Goal: Information Seeking & Learning: Learn about a topic

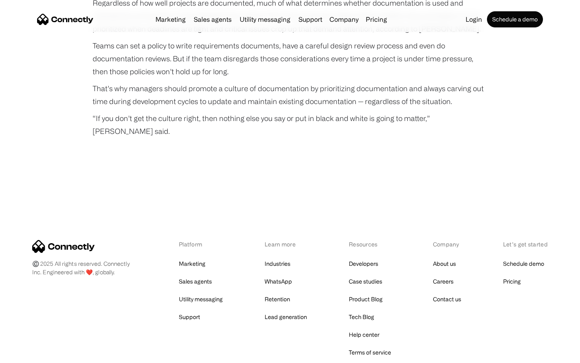
scroll to position [2689, 0]
